Goal: Information Seeking & Learning: Understand process/instructions

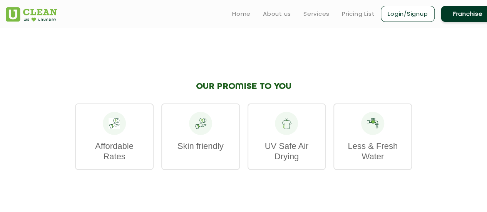
scroll to position [808, 0]
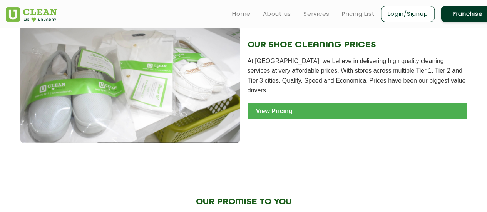
click at [335, 103] on link "View Pricing" at bounding box center [357, 111] width 219 height 16
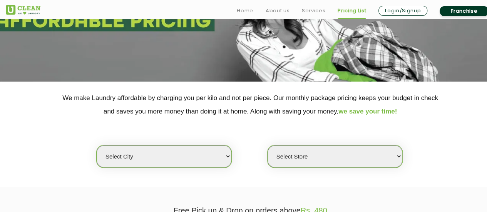
scroll to position [192, 0]
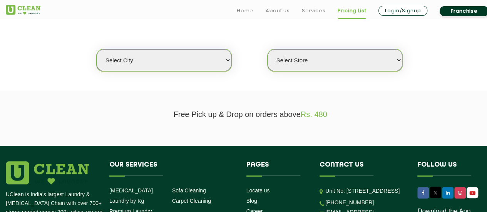
click at [196, 55] on select "Select city [GEOGRAPHIC_DATA] [GEOGRAPHIC_DATA] [GEOGRAPHIC_DATA] [GEOGRAPHIC_D…" at bounding box center [164, 60] width 135 height 22
click at [257, 81] on section "We make Laundry affordable by charging you per kilo and not per piece. Our mont…" at bounding box center [243, 37] width 487 height 105
click at [202, 58] on select "Select city [GEOGRAPHIC_DATA] [GEOGRAPHIC_DATA] [GEOGRAPHIC_DATA] [GEOGRAPHIC_D…" at bounding box center [164, 60] width 135 height 22
select select "1"
click at [97, 49] on select "Select city [GEOGRAPHIC_DATA] [GEOGRAPHIC_DATA] [GEOGRAPHIC_DATA] [GEOGRAPHIC_D…" at bounding box center [164, 60] width 135 height 22
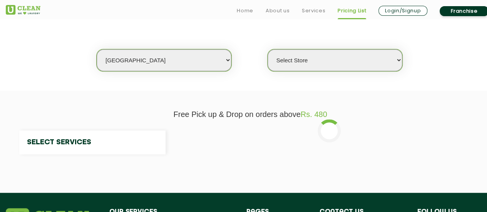
select select "0"
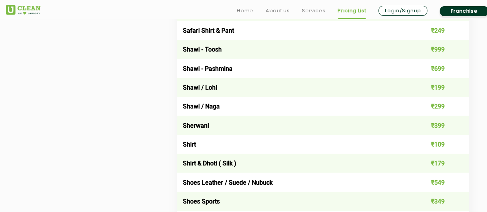
scroll to position [1078, 0]
